Goal: Submit feedback/report problem: Submit feedback/report problem

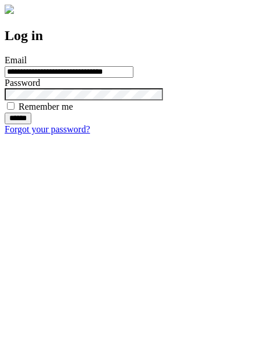
type input "**********"
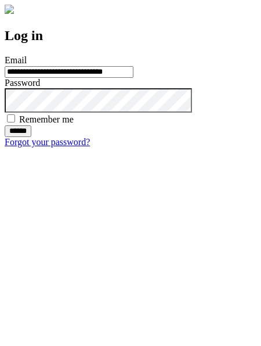
click at [31, 137] on input "******" at bounding box center [18, 131] width 27 height 12
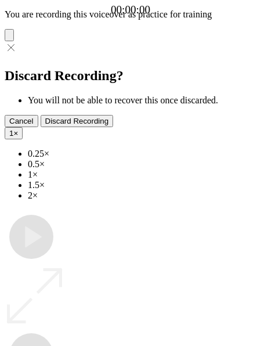
type input "**********"
